Goal: Navigation & Orientation: Find specific page/section

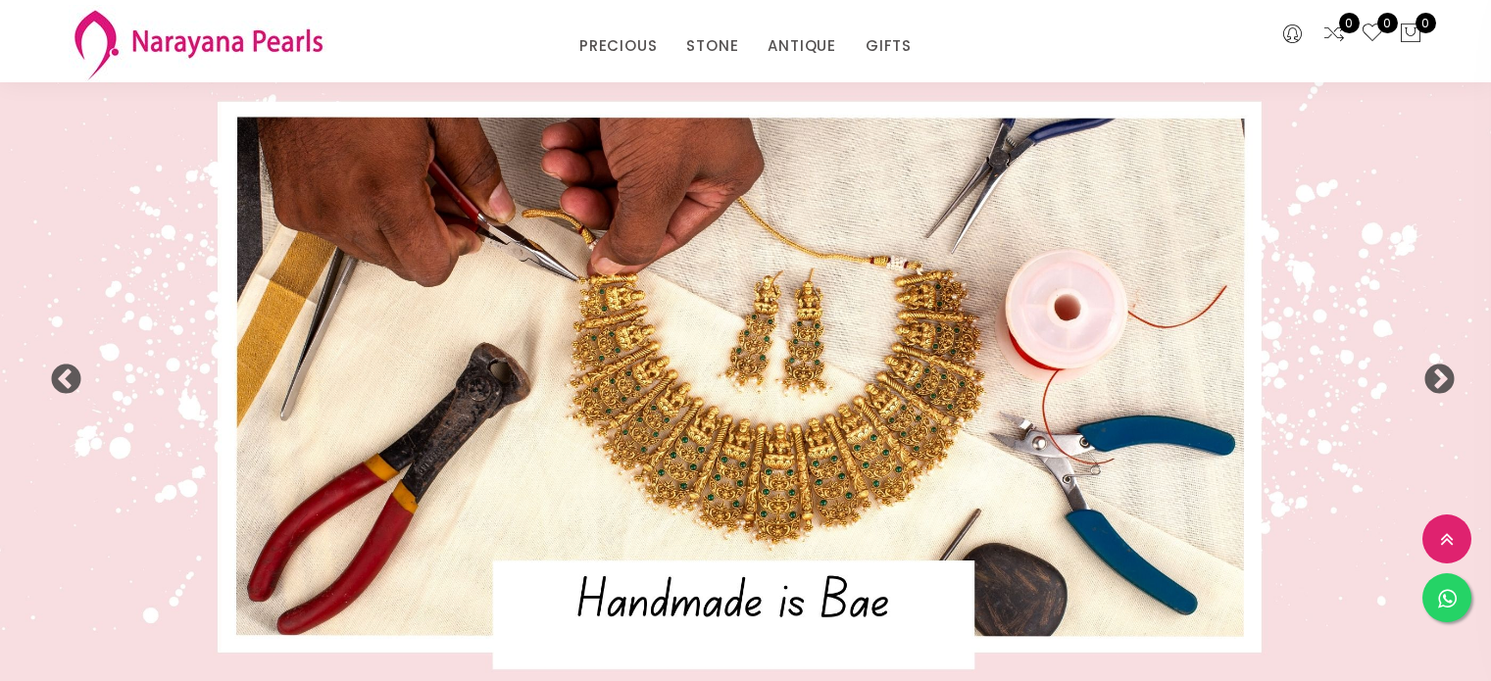
select select "INR"
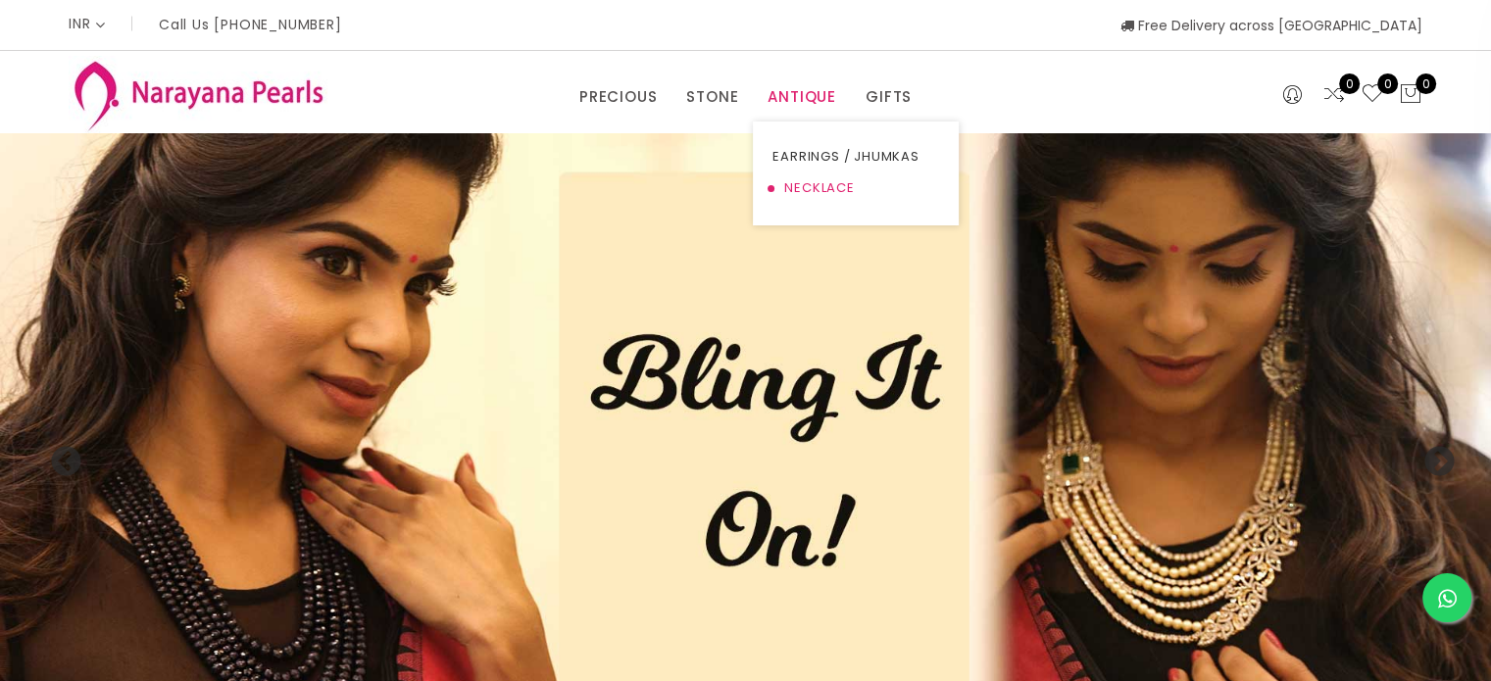
click at [813, 178] on link "NECKLACE" at bounding box center [855, 187] width 167 height 31
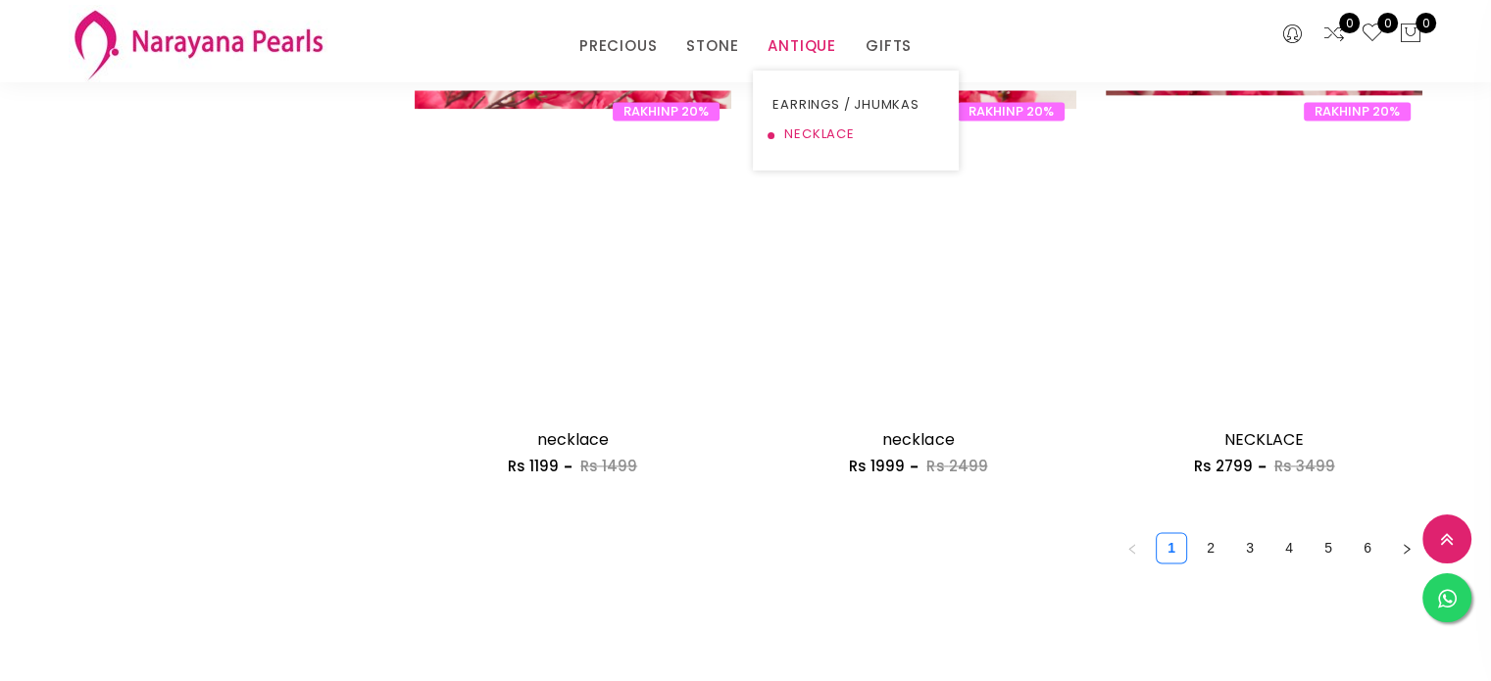
scroll to position [2705, 0]
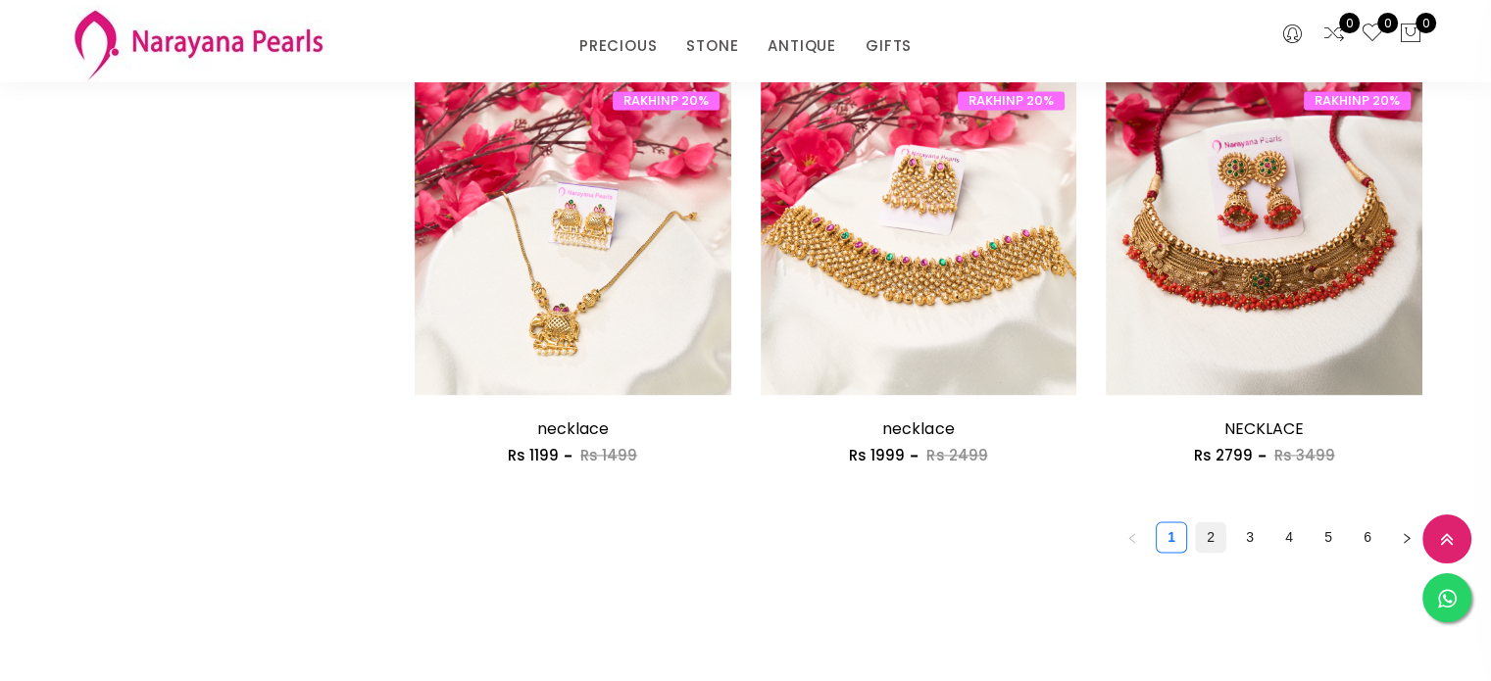
click at [1211, 533] on link "2" at bounding box center [1210, 536] width 29 height 29
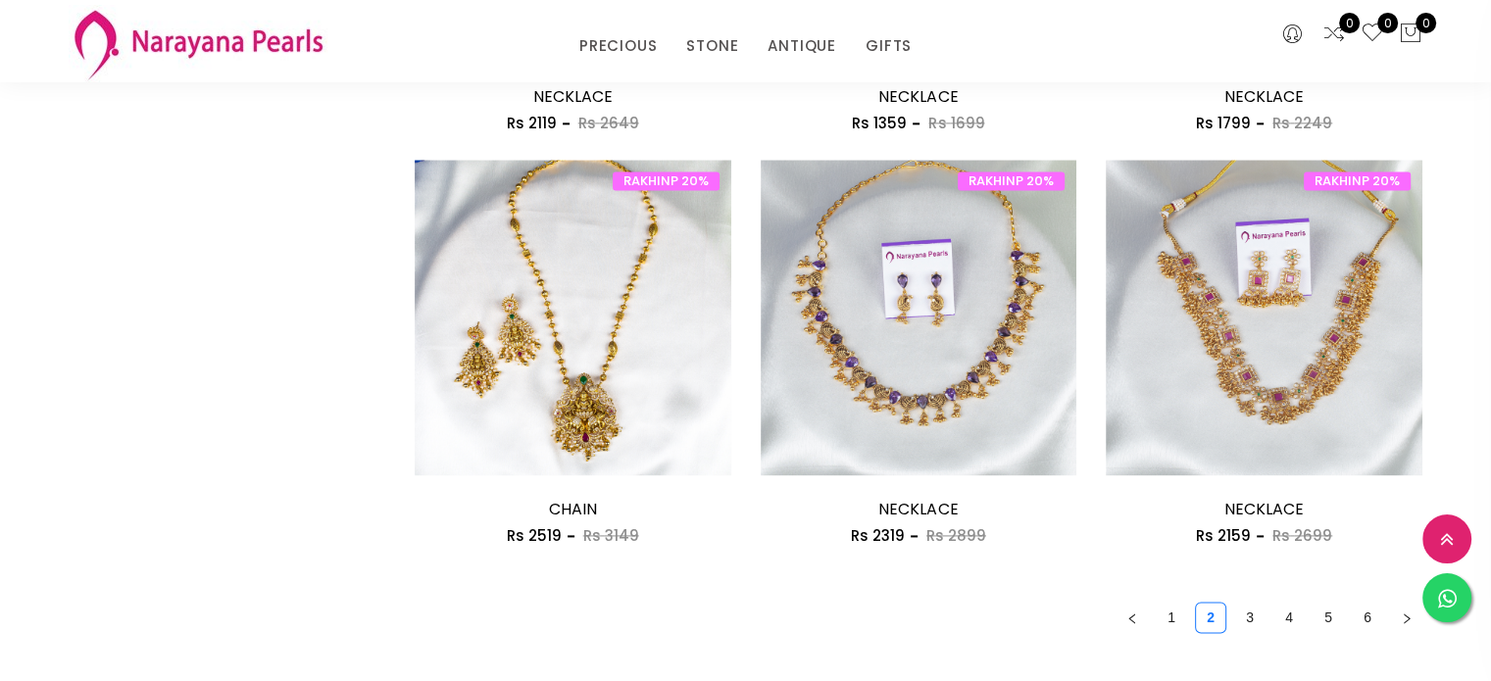
scroll to position [2627, 0]
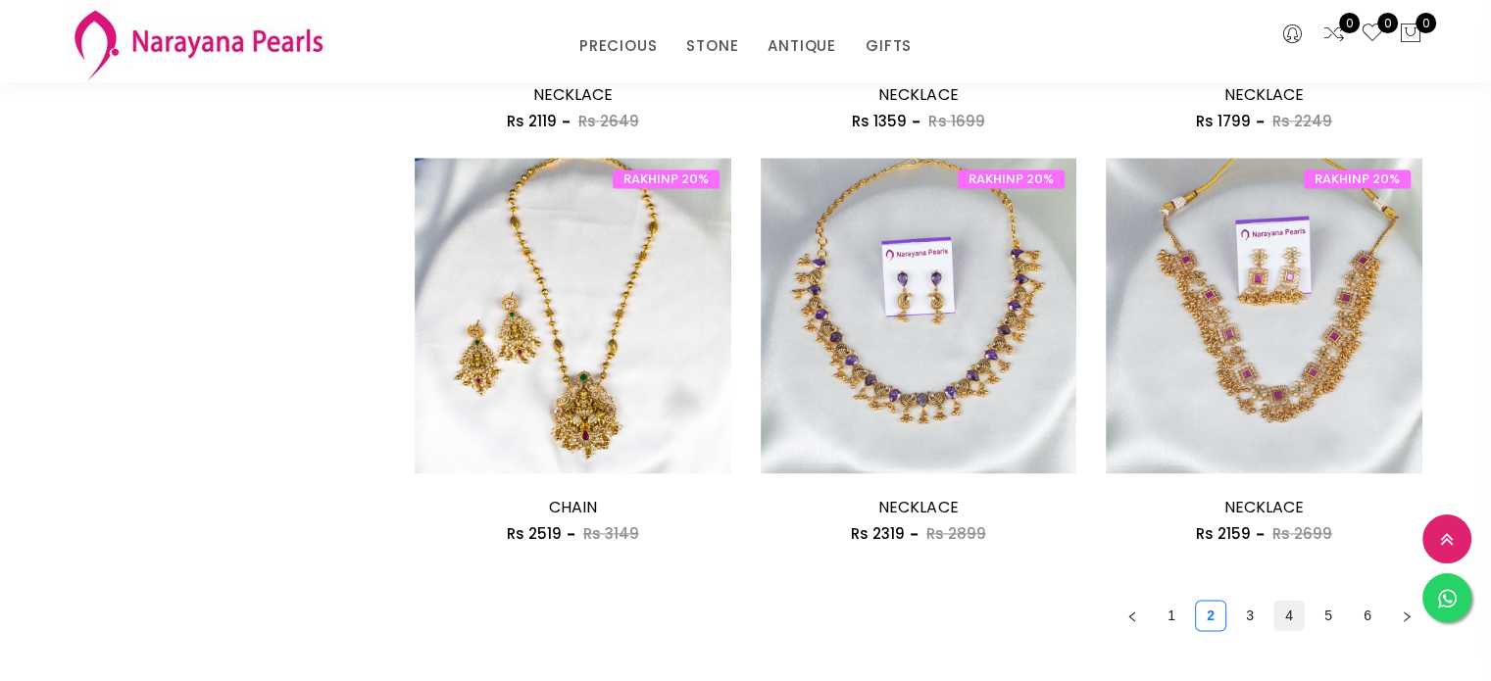
click at [1291, 608] on link "4" at bounding box center [1288, 615] width 29 height 29
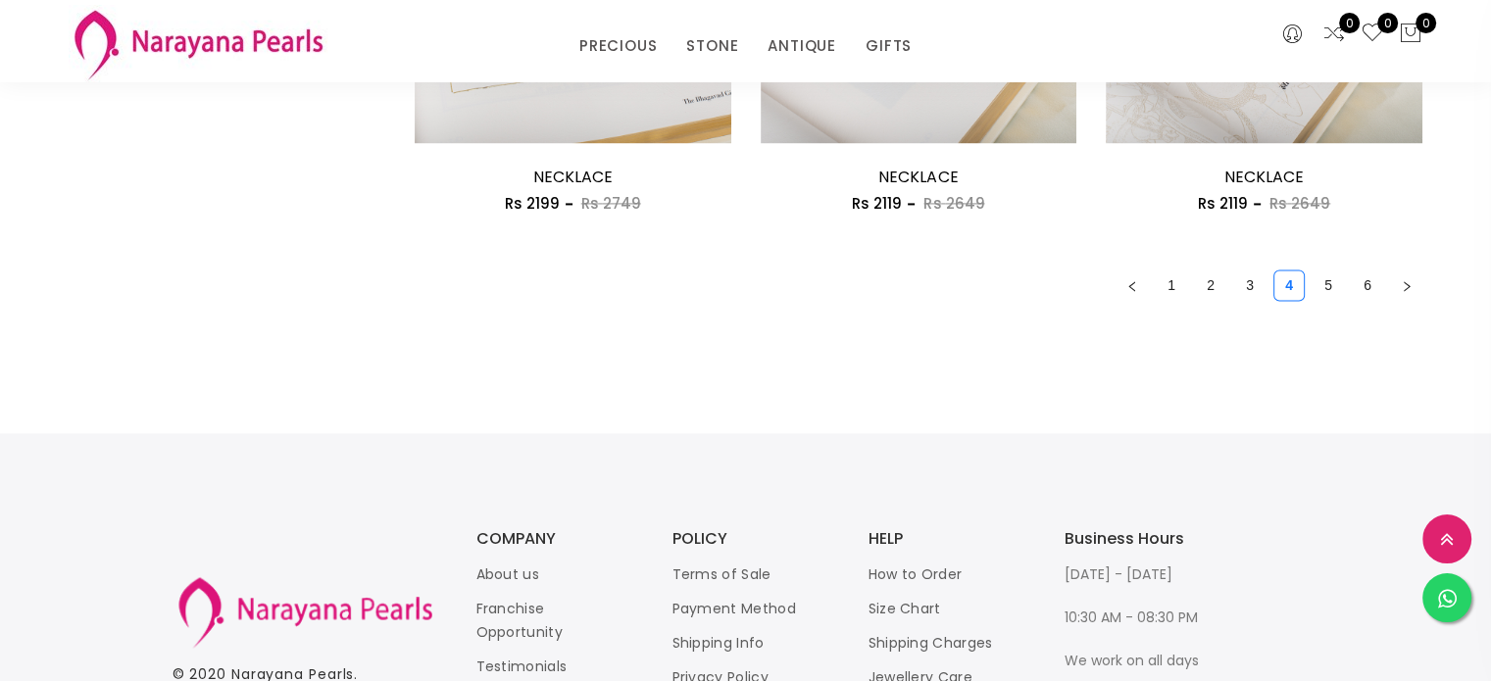
scroll to position [2980, 0]
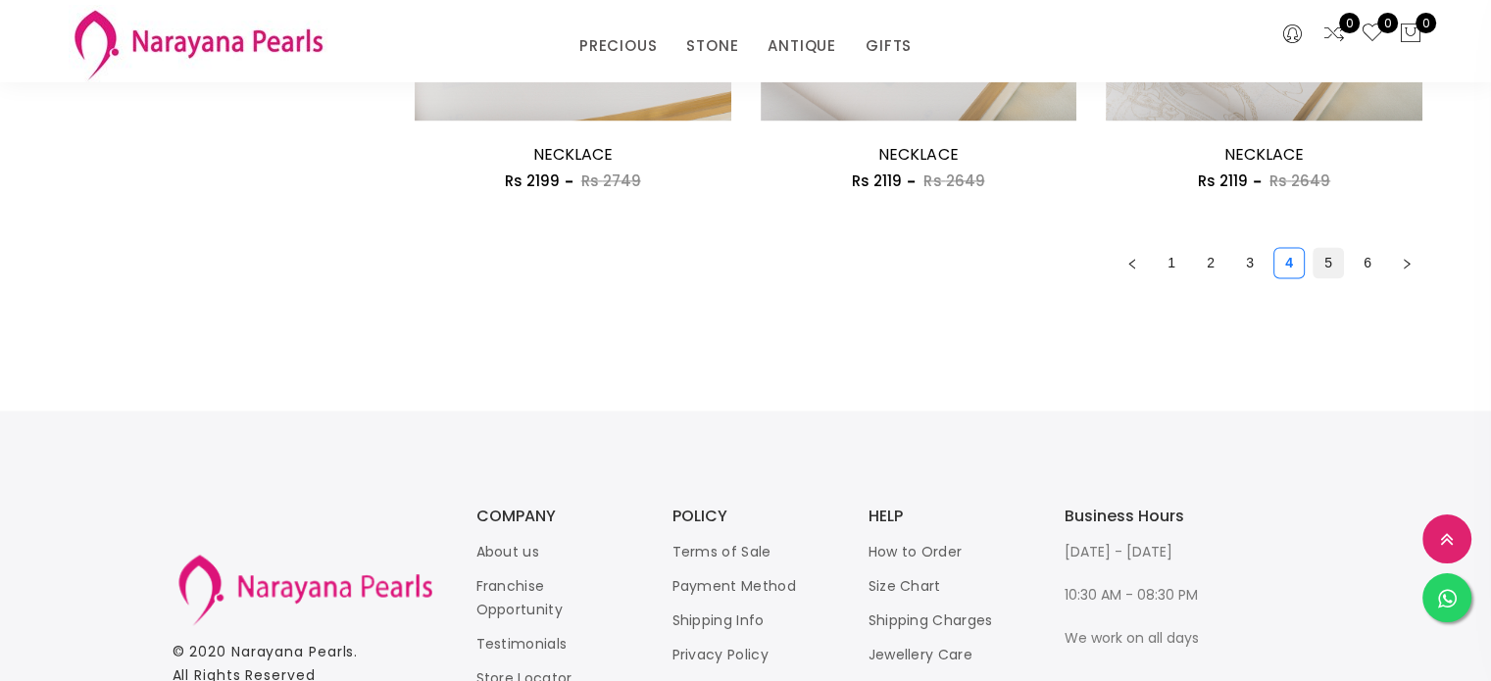
click at [1328, 259] on link "5" at bounding box center [1327, 262] width 29 height 29
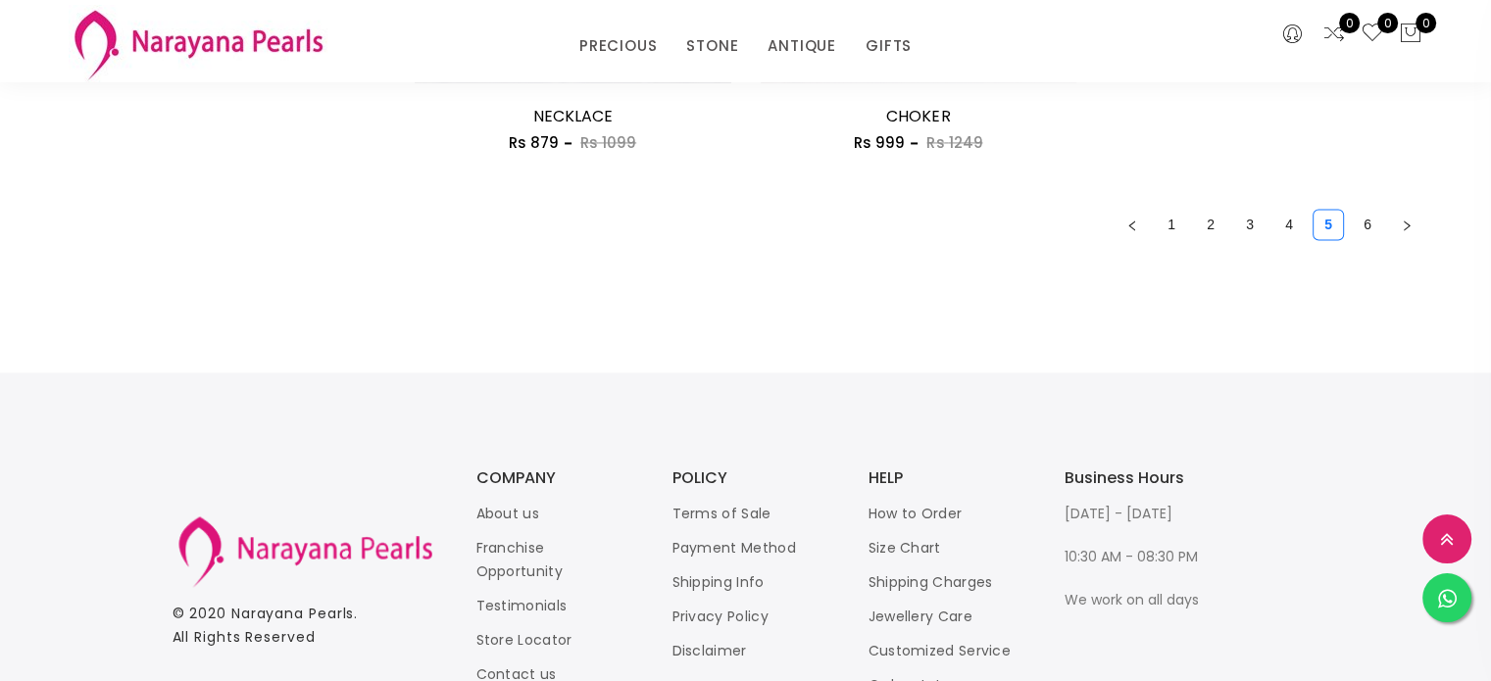
scroll to position [3129, 0]
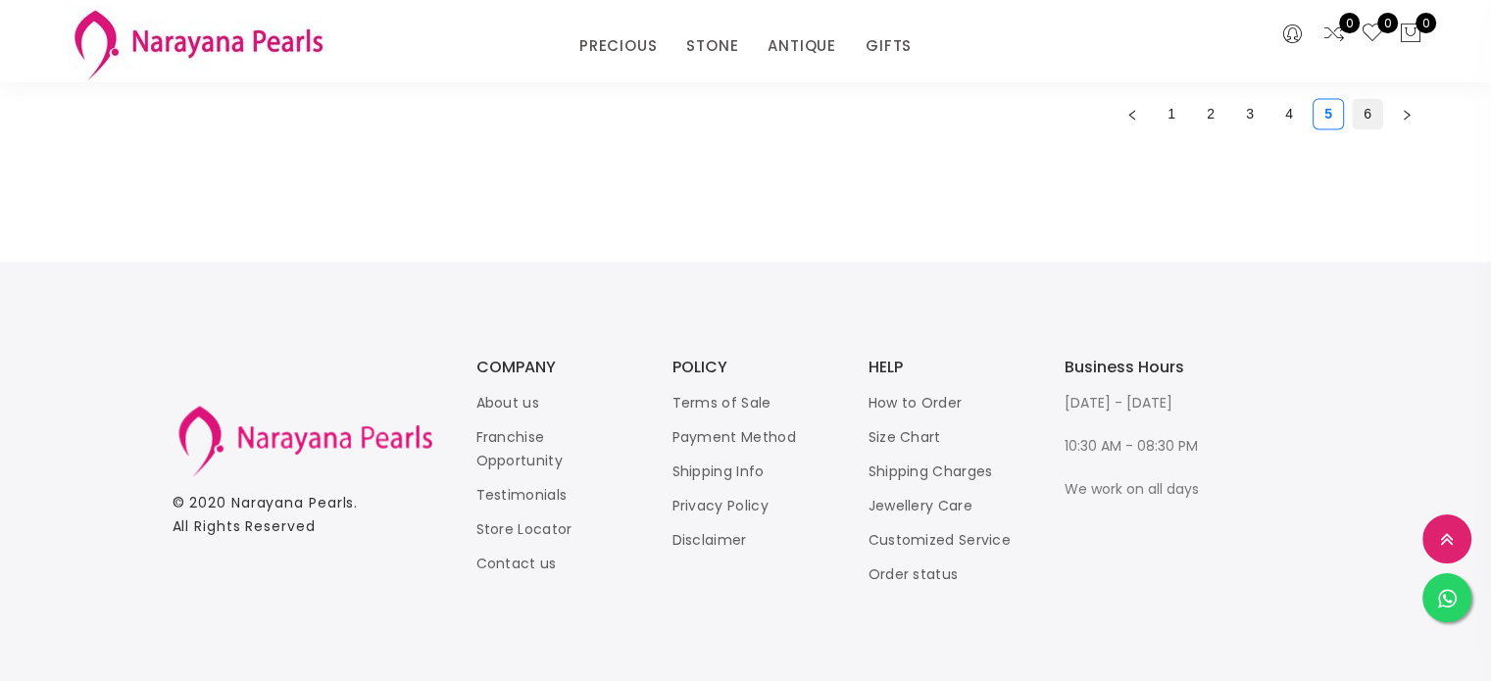
click at [1366, 105] on link "6" at bounding box center [1367, 113] width 29 height 29
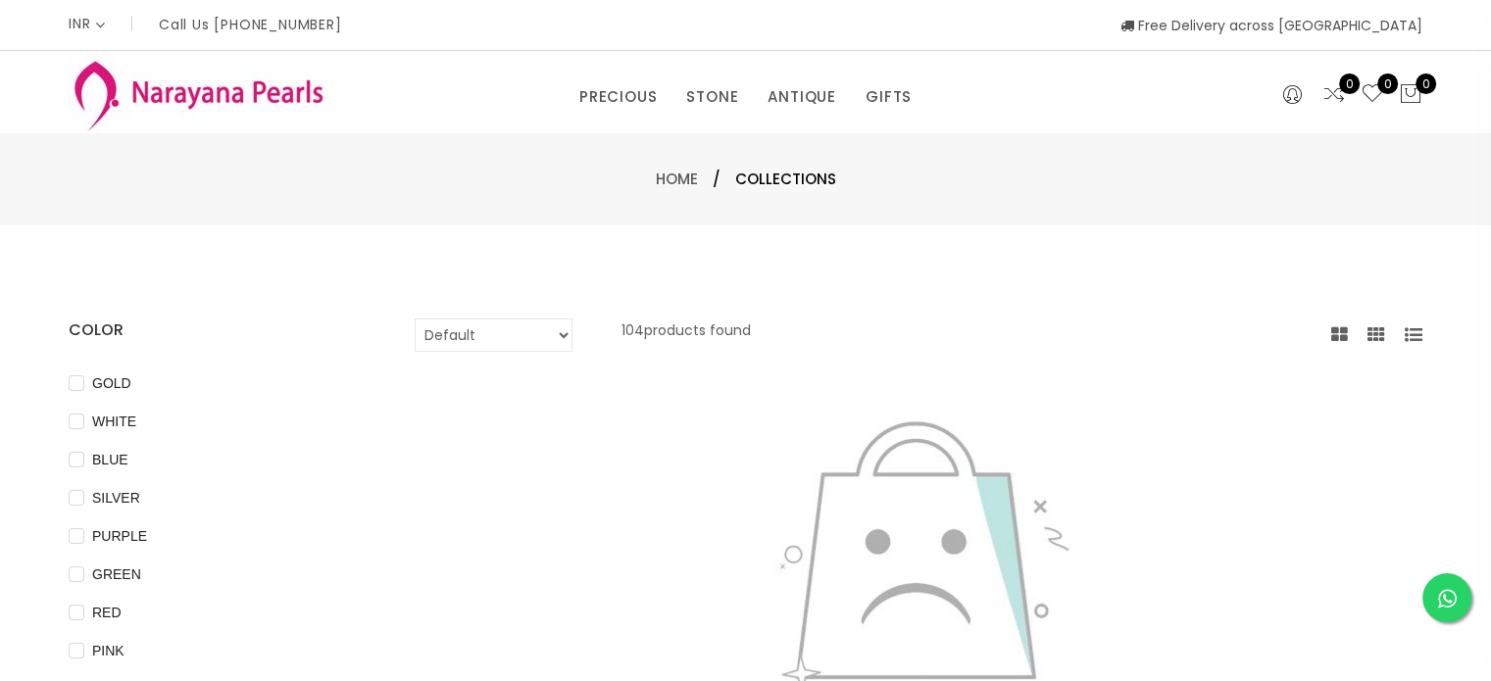
click at [1188, 517] on div at bounding box center [918, 576] width 1037 height 381
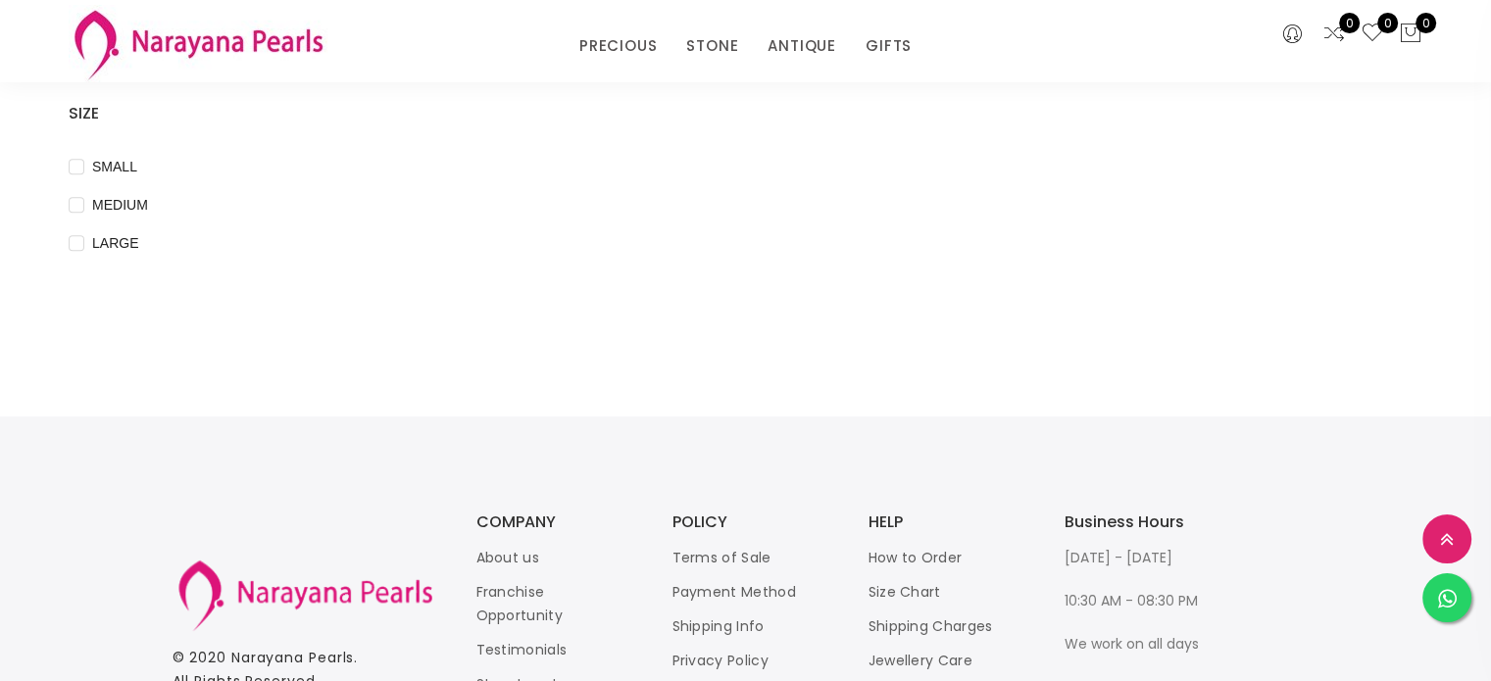
scroll to position [784, 0]
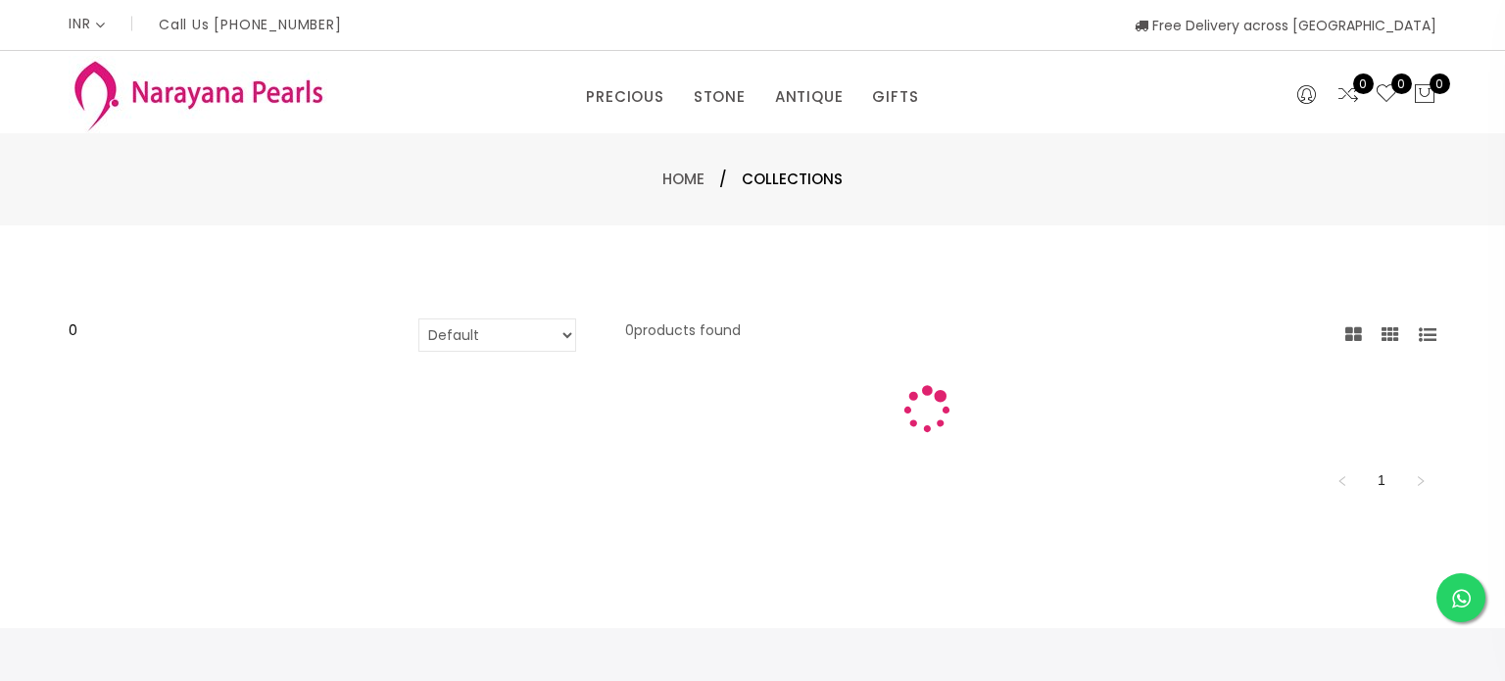
select select "INR"
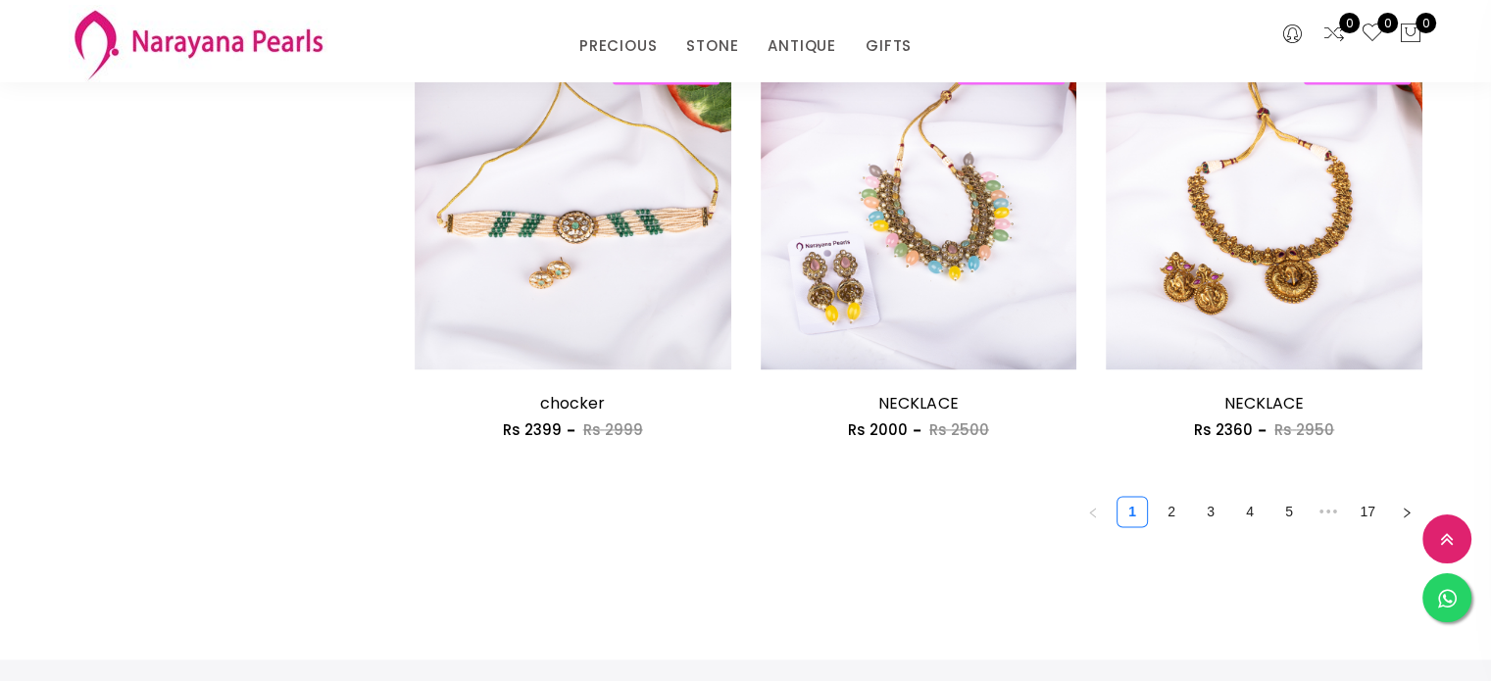
scroll to position [2784, 0]
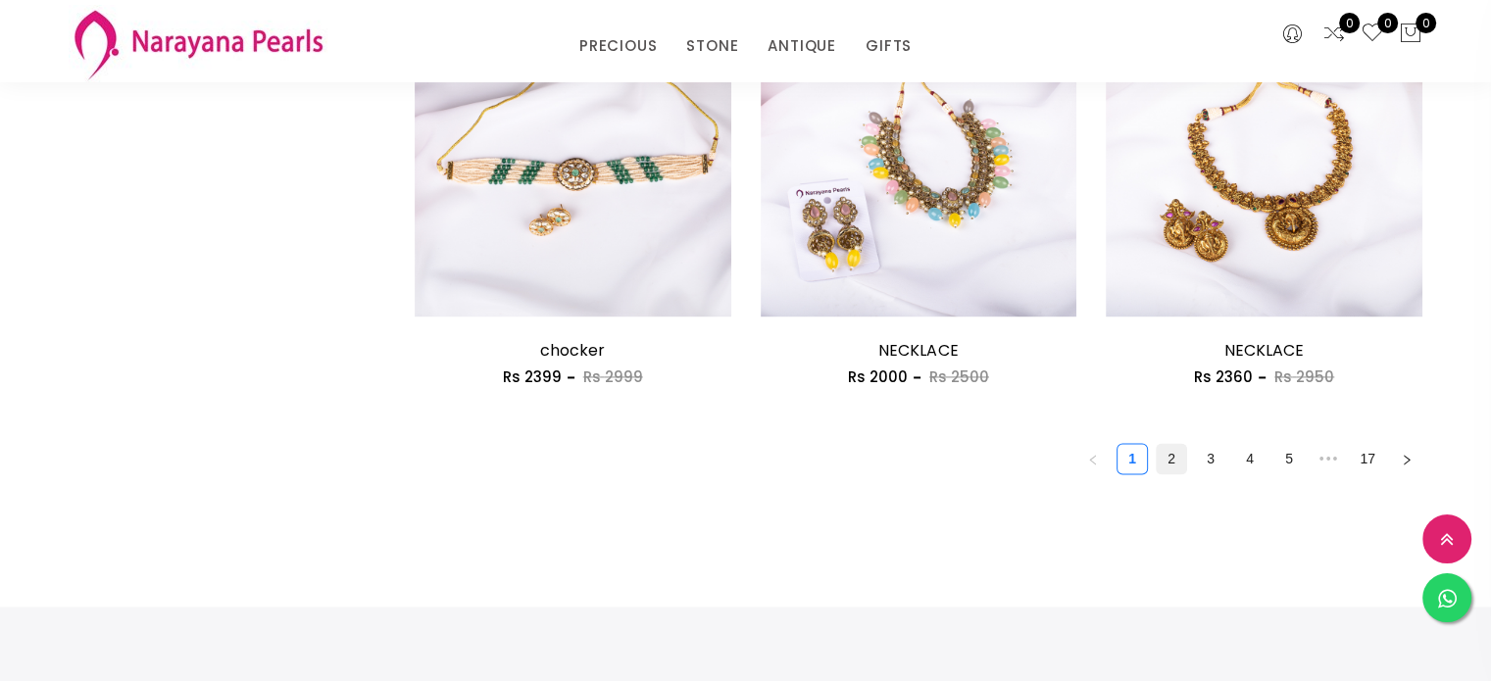
click at [1166, 458] on link "2" at bounding box center [1171, 458] width 29 height 29
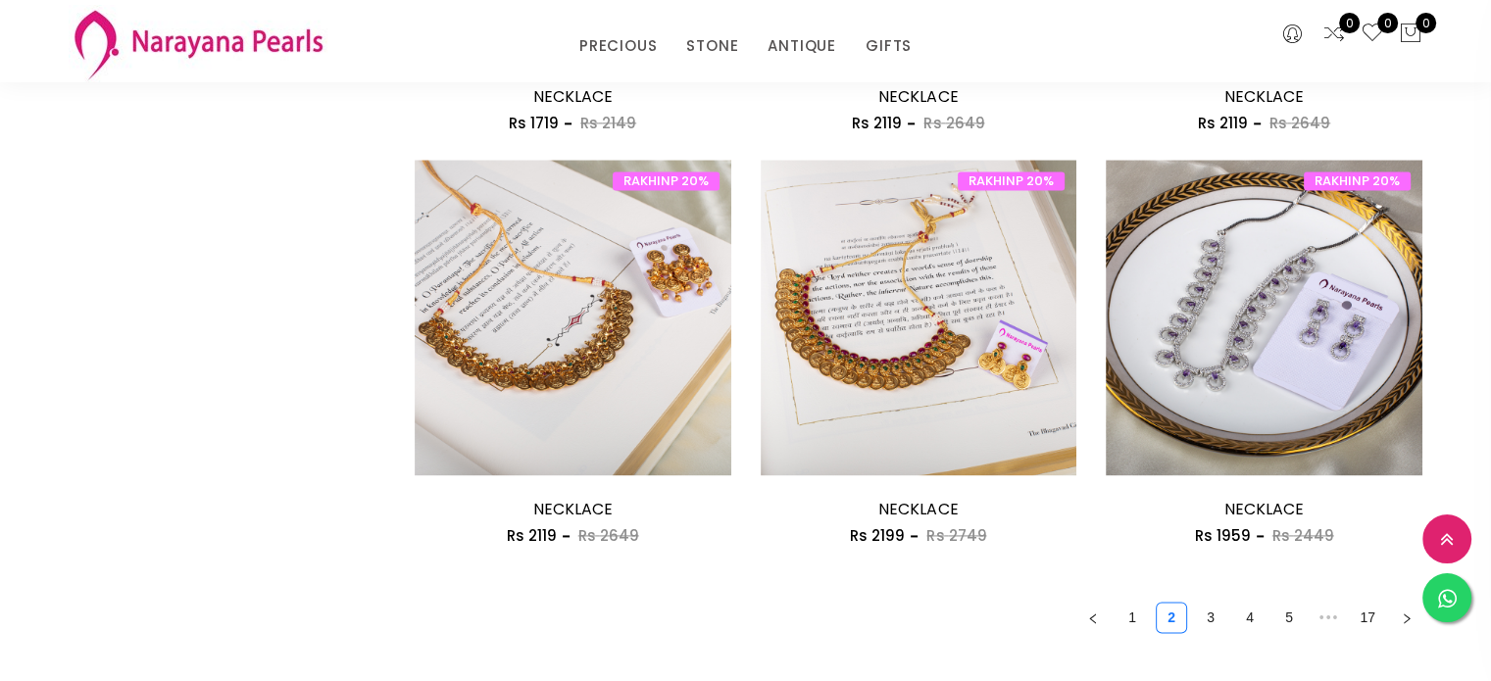
scroll to position [2627, 0]
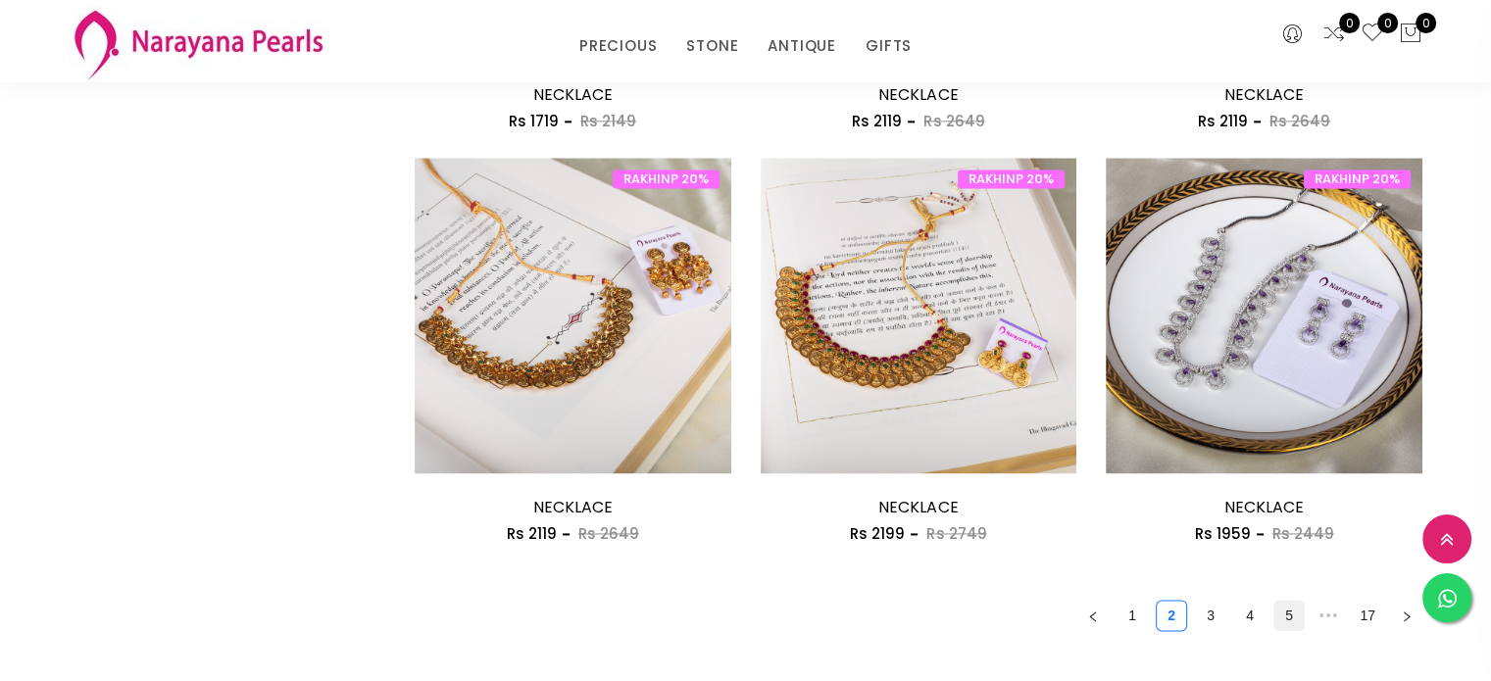
click at [1288, 613] on link "5" at bounding box center [1288, 615] width 29 height 29
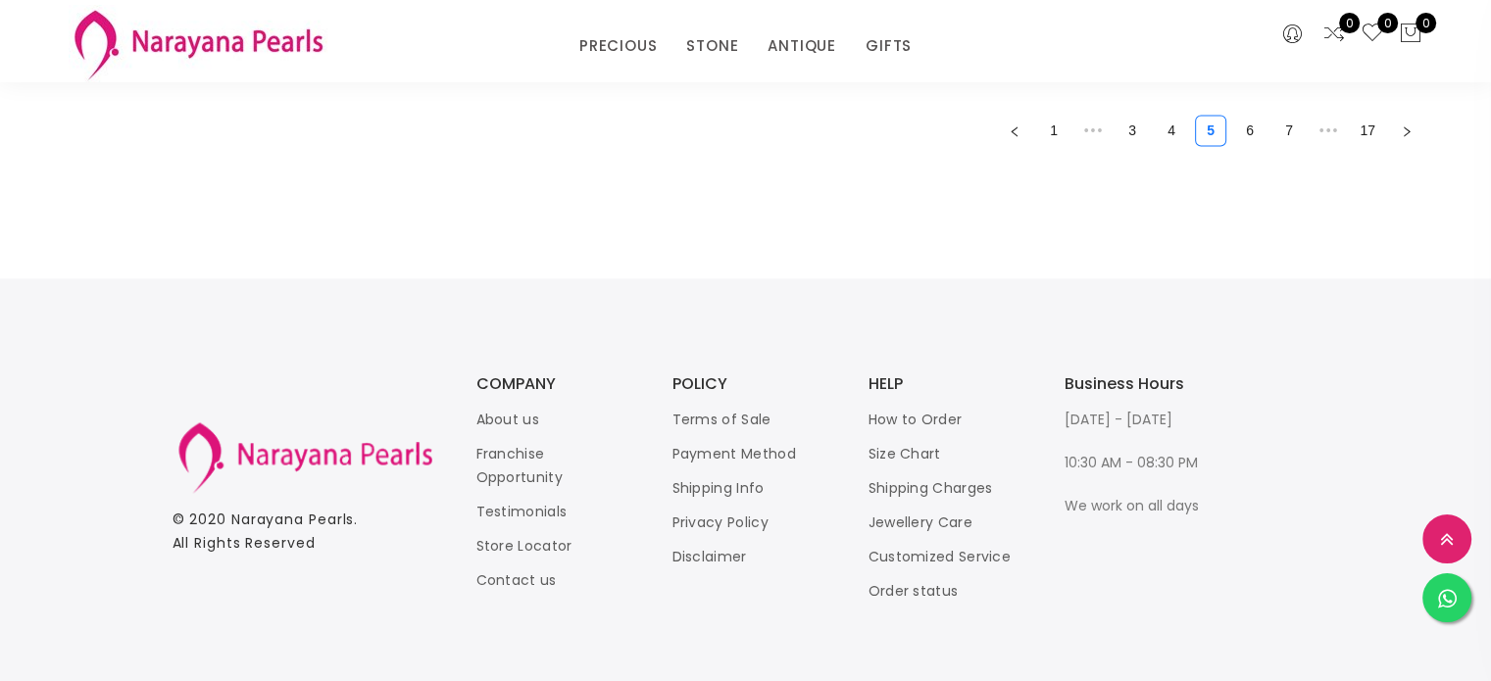
scroll to position [3129, 0]
